Goal: Navigation & Orientation: Find specific page/section

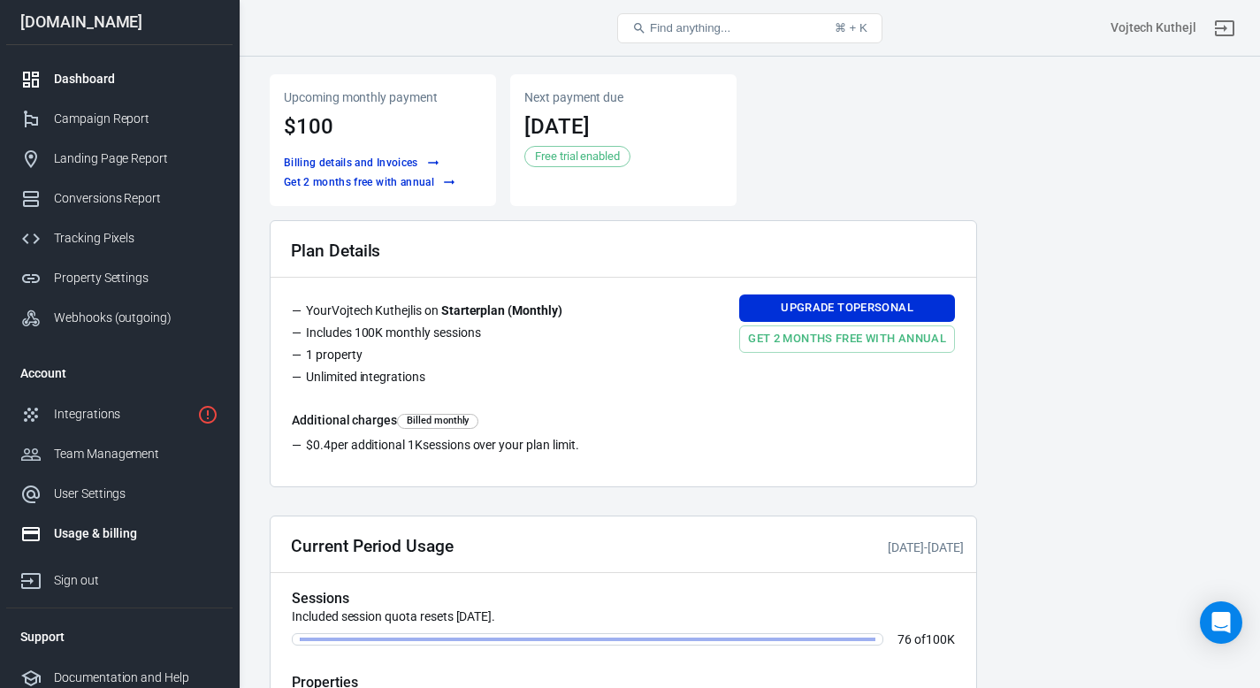
click at [185, 80] on div "Dashboard" at bounding box center [136, 79] width 164 height 19
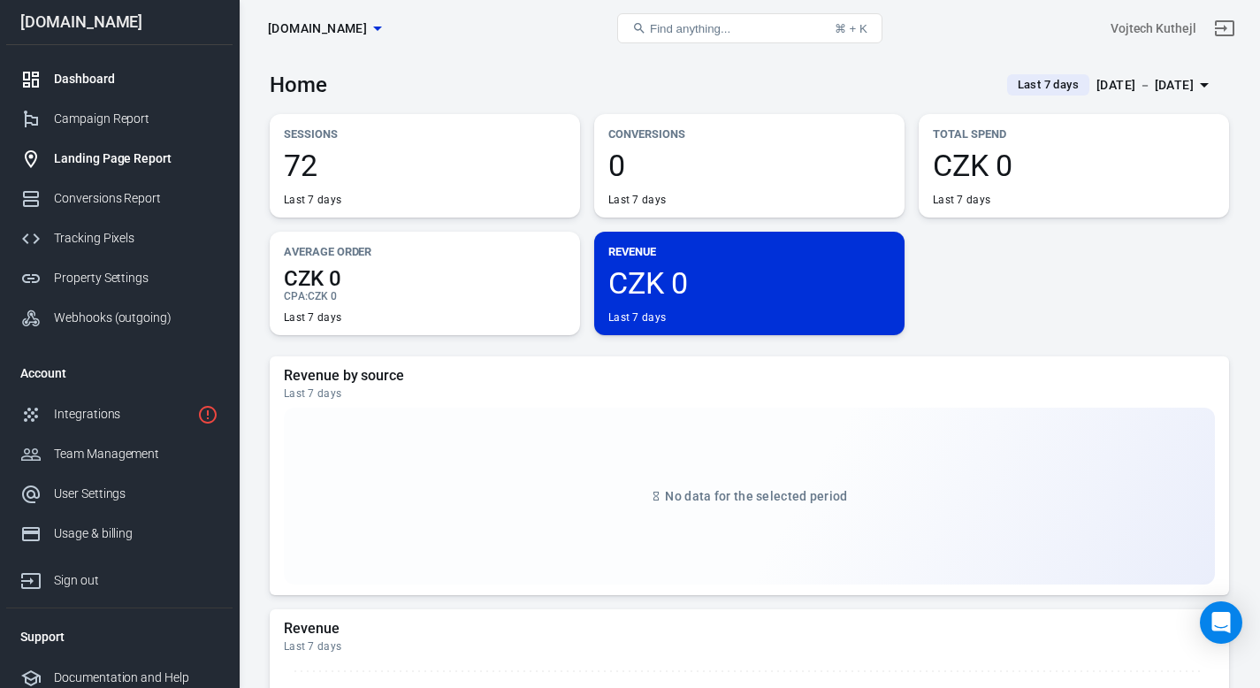
click at [109, 161] on div "Landing Page Report" at bounding box center [136, 158] width 164 height 19
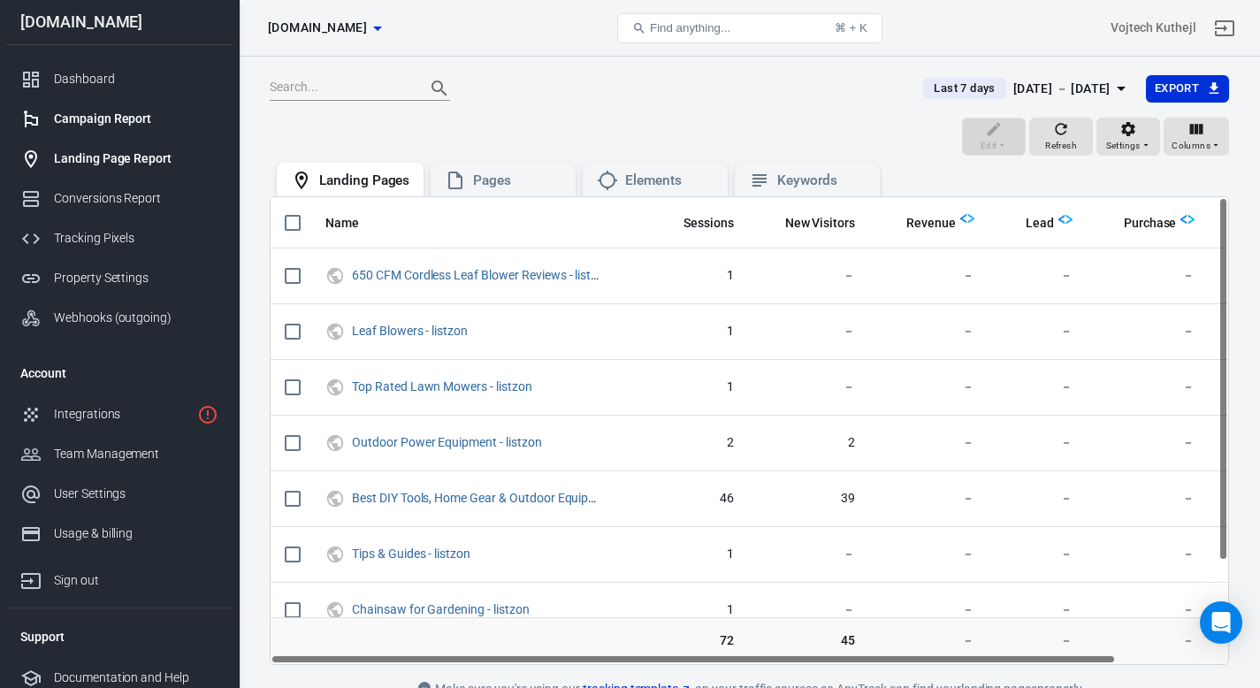
click at [127, 135] on link "Campaign Report" at bounding box center [119, 119] width 226 height 40
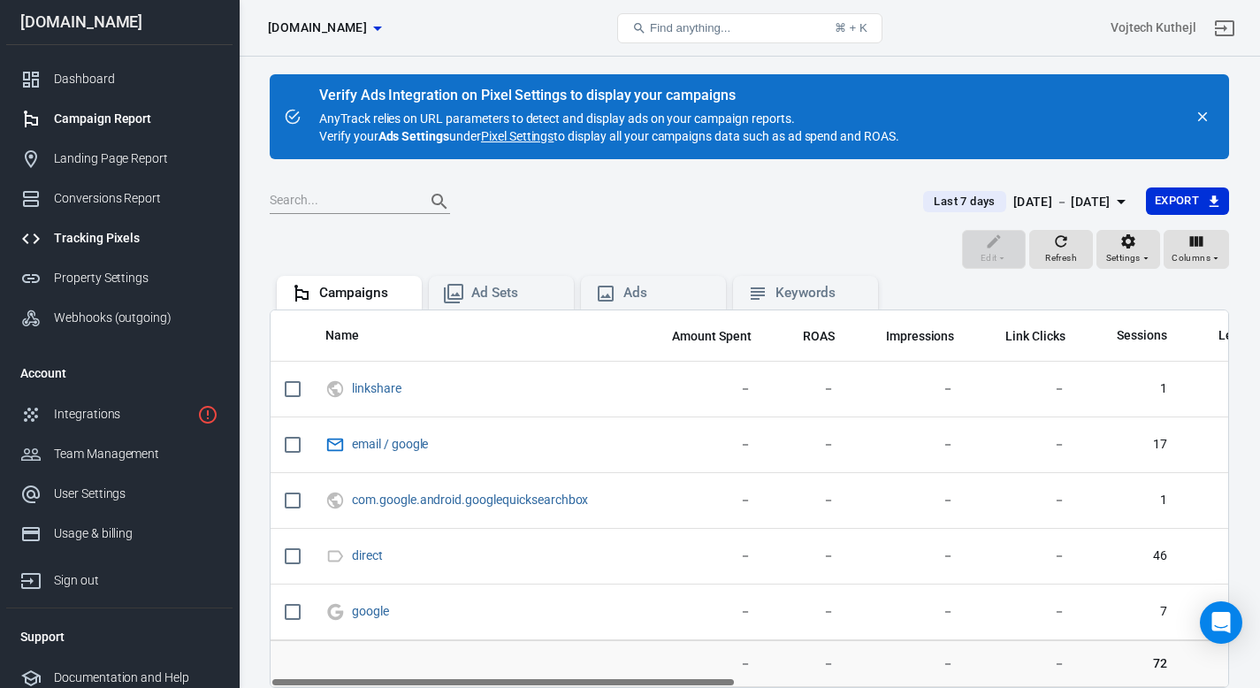
click at [96, 244] on div "Tracking Pixels" at bounding box center [136, 238] width 164 height 19
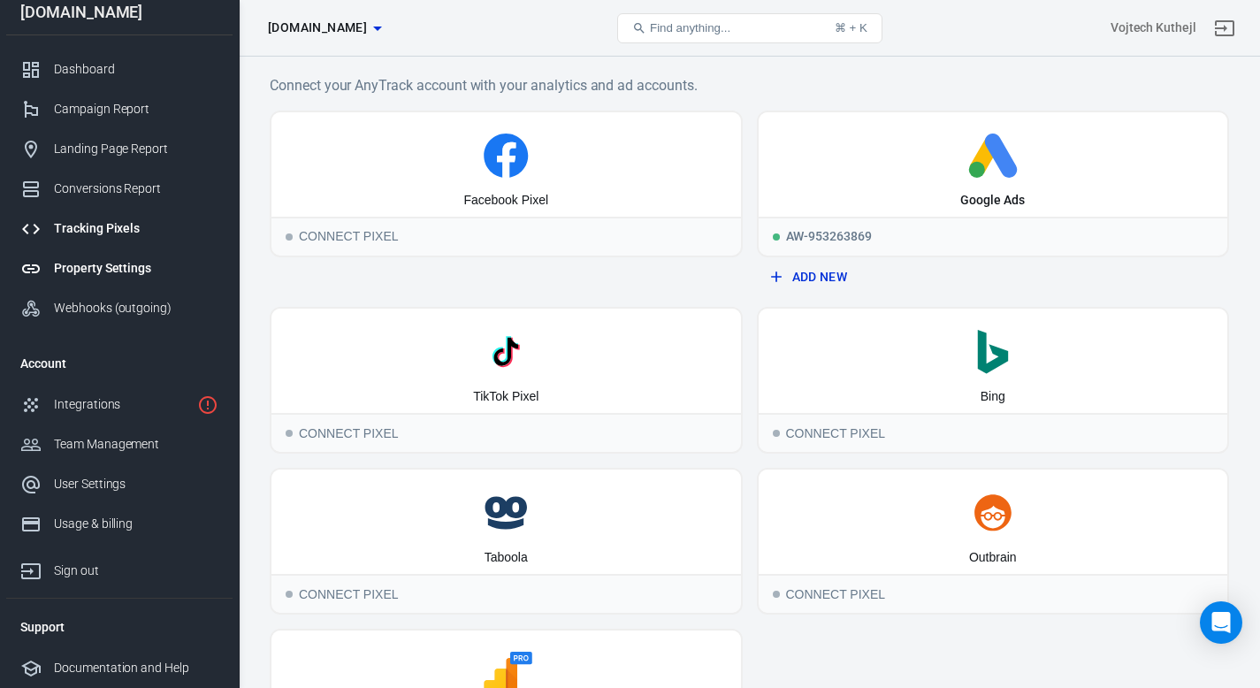
click at [103, 267] on div "Property Settings" at bounding box center [136, 268] width 164 height 19
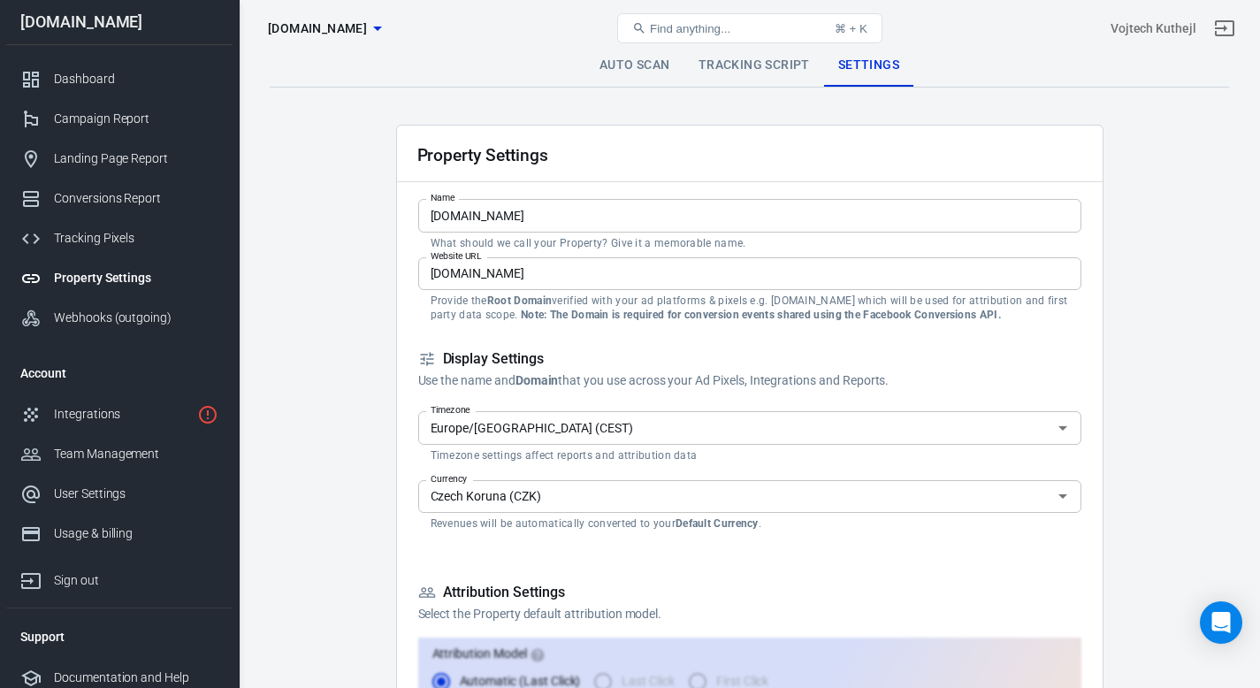
click at [728, 501] on input "Czech Koruna (CZK)" at bounding box center [734, 496] width 623 height 22
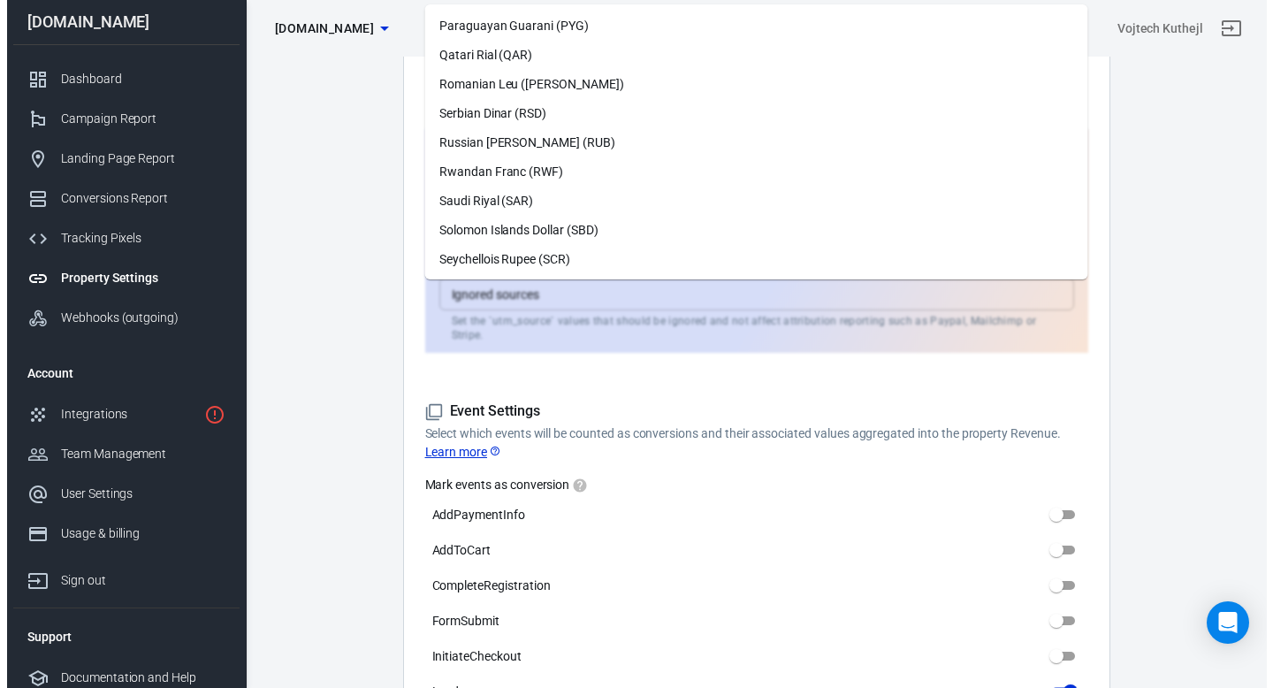
scroll to position [3269, 0]
